Goal: Transaction & Acquisition: Obtain resource

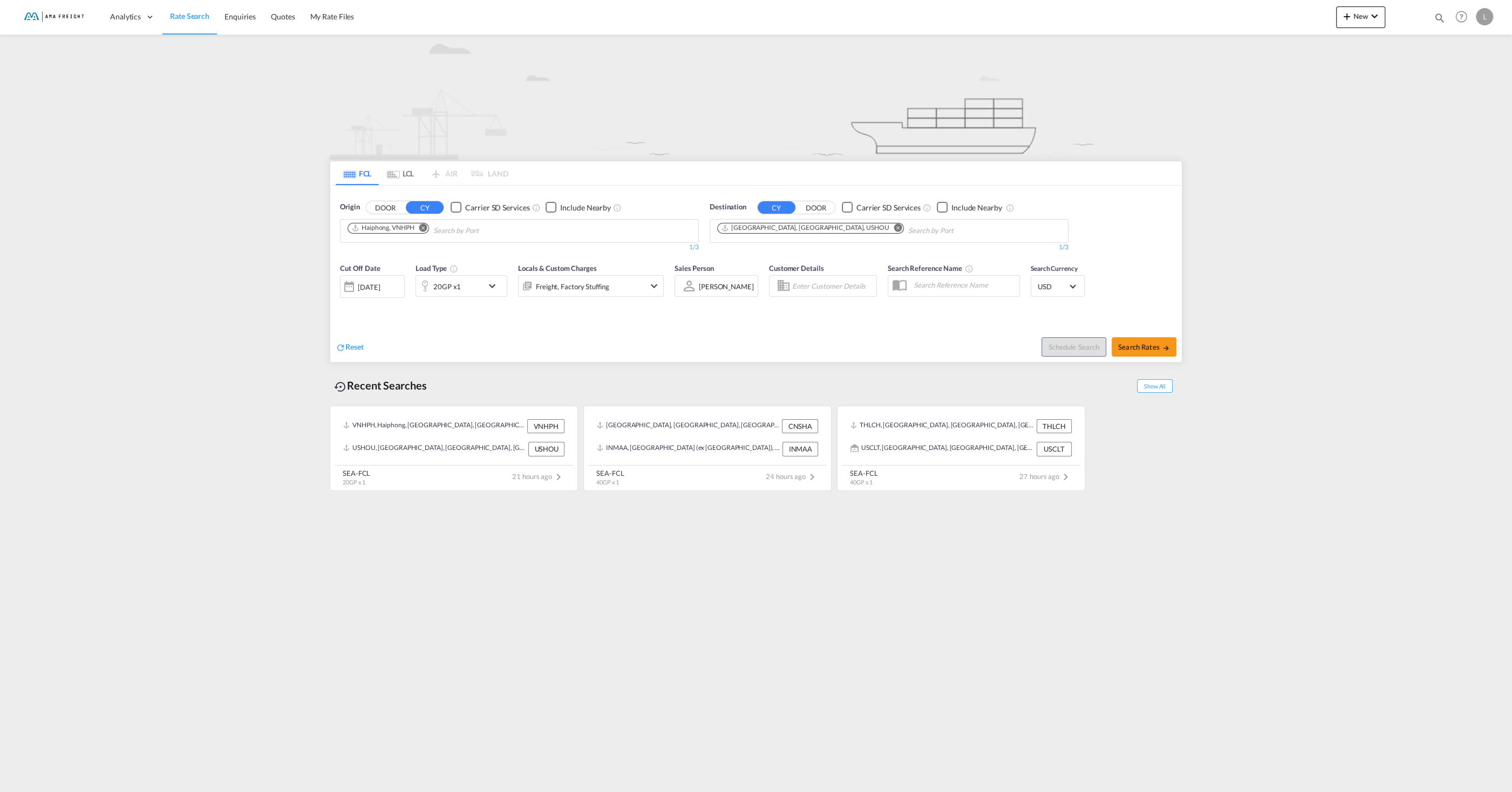
click at [423, 226] on md-icon "Remove" at bounding box center [423, 227] width 8 height 8
type input "[GEOGRAPHIC_DATA]"
click at [379, 256] on div "Shanghai [GEOGRAPHIC_DATA] CNSHA" at bounding box center [431, 256] width 205 height 32
click at [887, 226] on button "Remove" at bounding box center [895, 228] width 16 height 11
type input "[GEOGRAPHIC_DATA]"
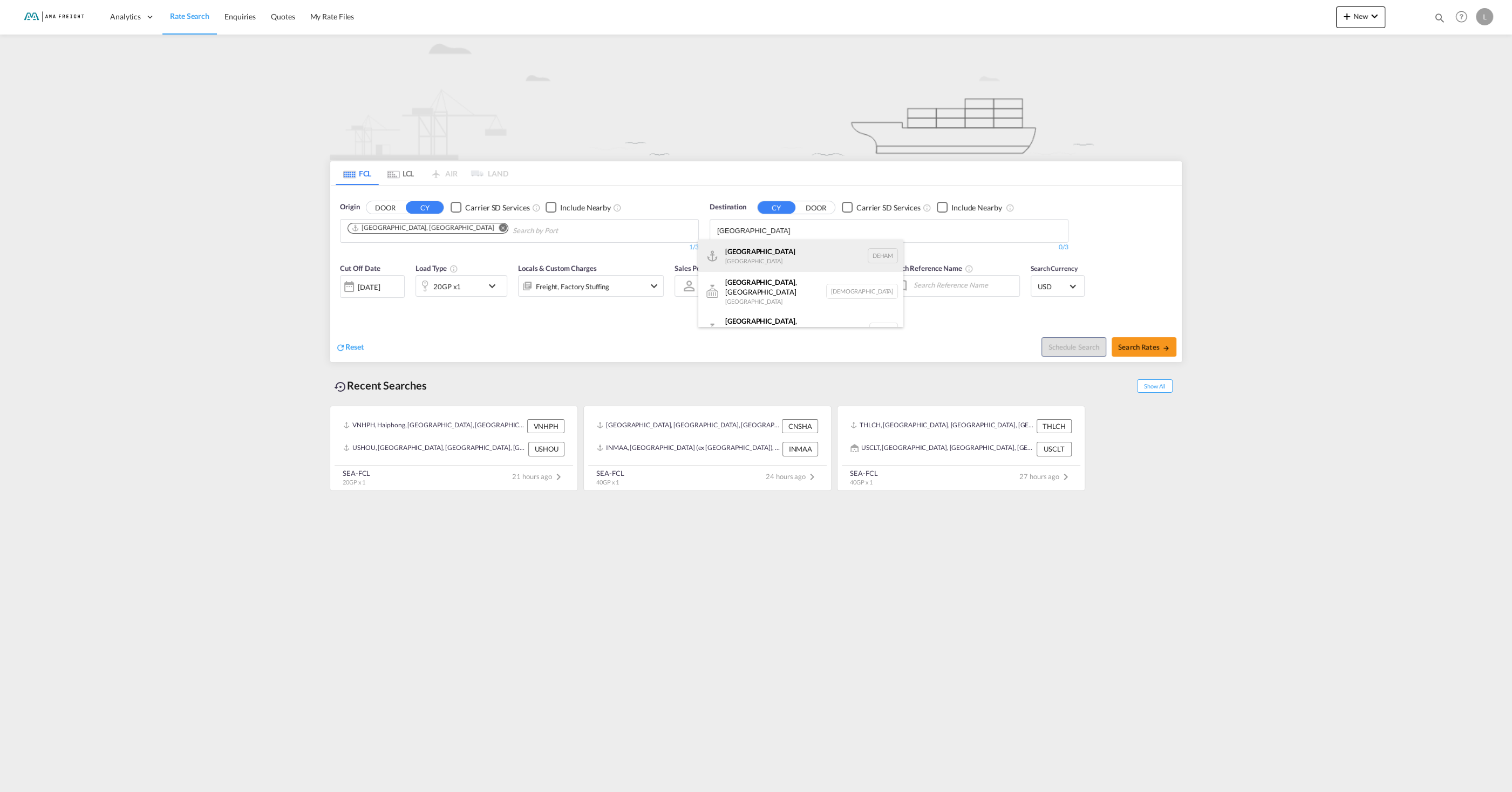
click at [748, 253] on div "Hamburg [GEOGRAPHIC_DATA] [GEOGRAPHIC_DATA]" at bounding box center [800, 256] width 205 height 32
click at [476, 290] on div "20GP x1" at bounding box center [449, 286] width 67 height 22
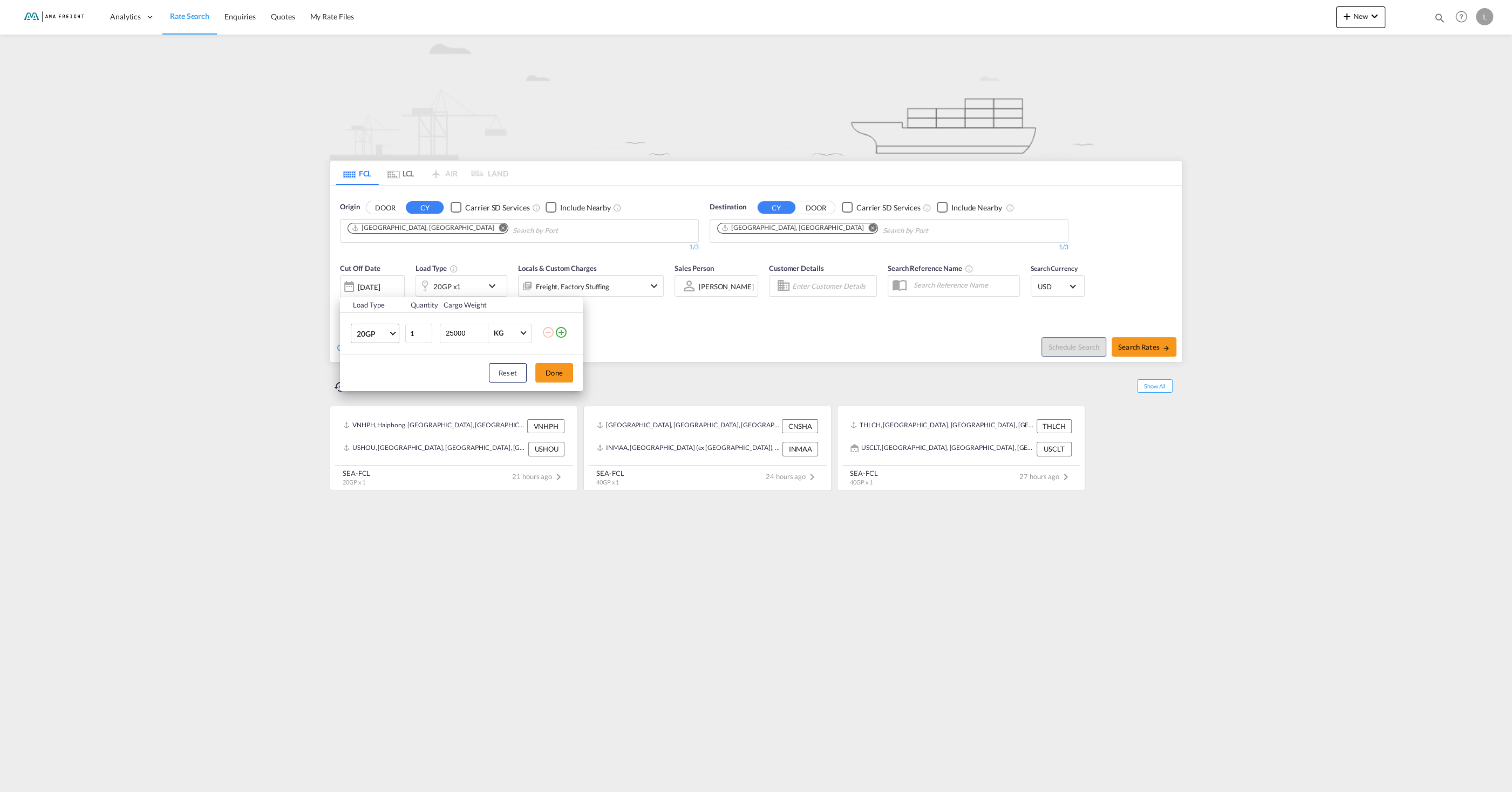
click at [372, 336] on span "20GP" at bounding box center [372, 333] width 32 height 11
click at [370, 383] on div "40HC" at bounding box center [366, 385] width 20 height 11
click at [553, 366] on button "Done" at bounding box center [554, 373] width 37 height 19
click at [1131, 351] on button "Search Rates" at bounding box center [1144, 347] width 65 height 19
type input "CNSHA to DEHAM / [DATE]"
